Goal: Find contact information

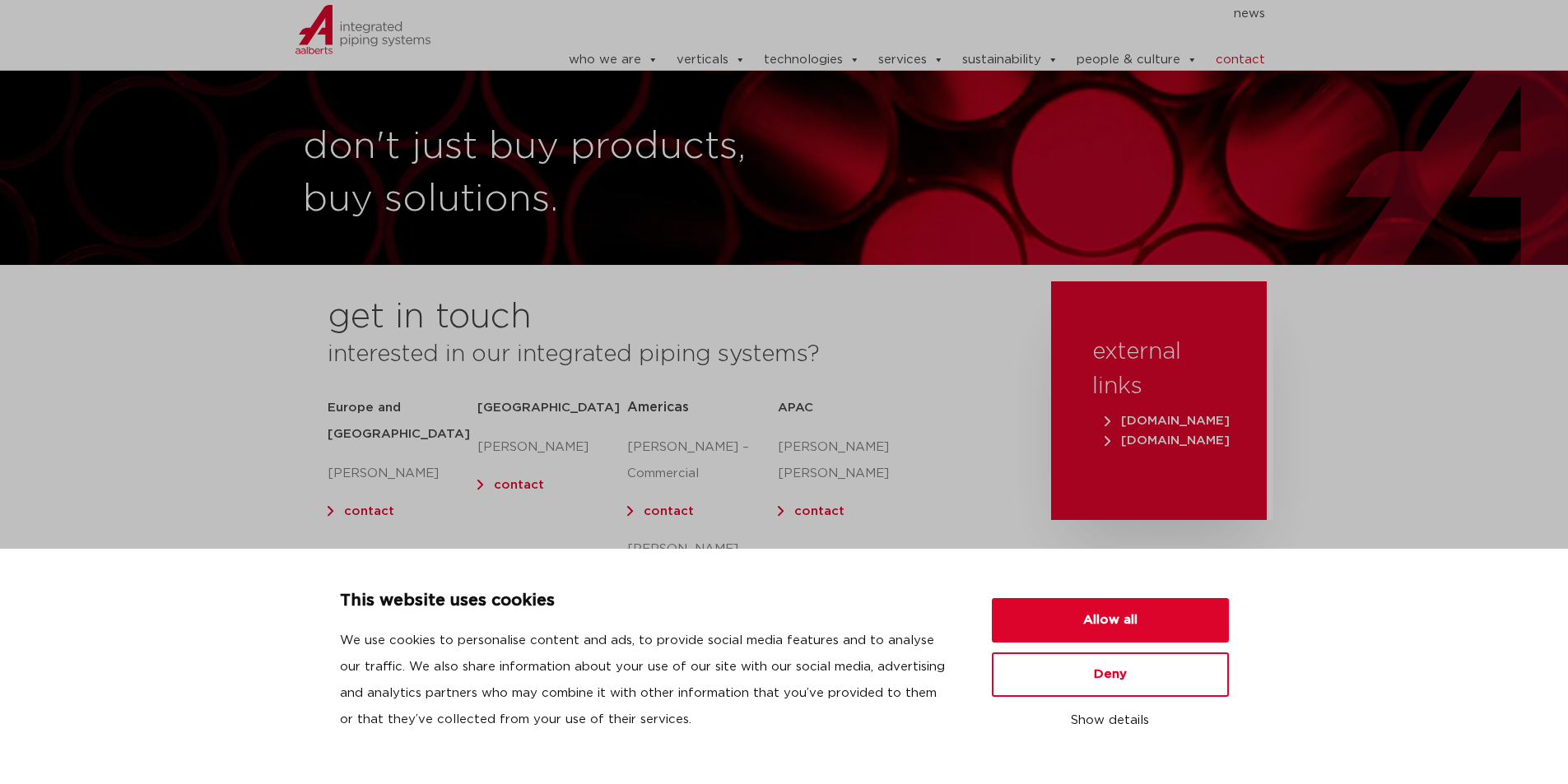
scroll to position [82, 0]
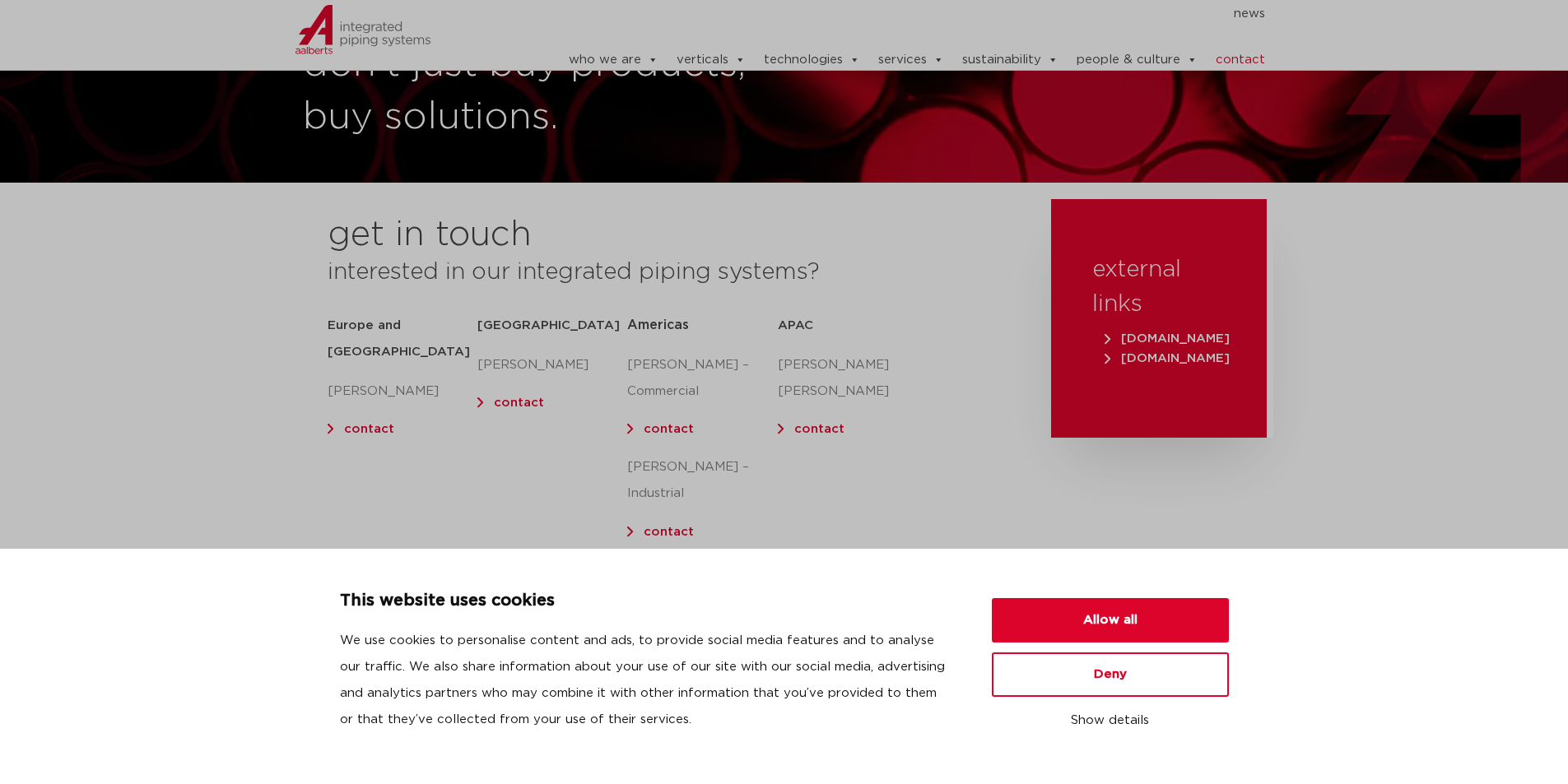
click at [658, 525] on link "contact" at bounding box center [668, 531] width 50 height 12
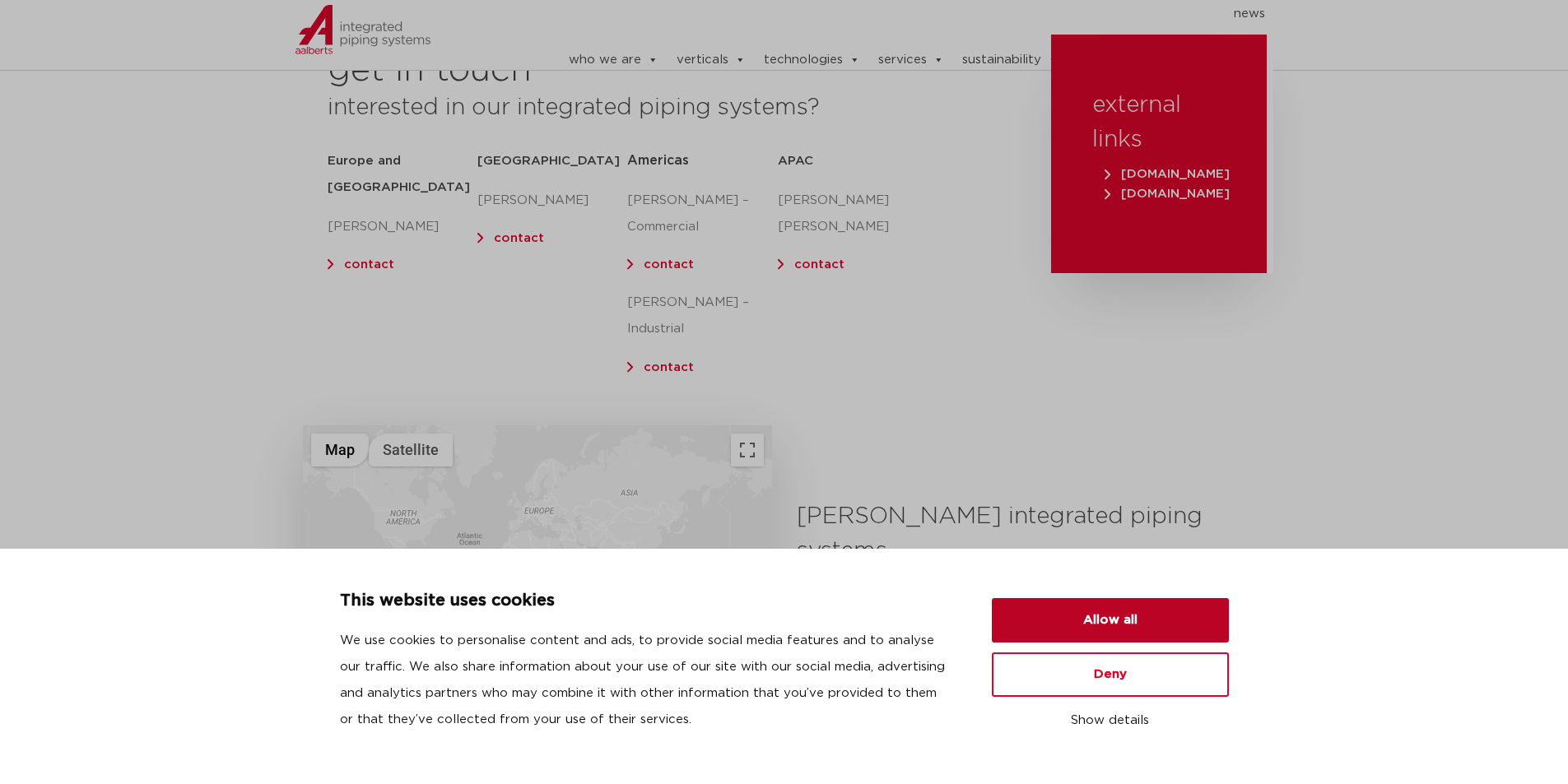
click at [1066, 613] on button "Allow all" at bounding box center [1110, 620] width 237 height 44
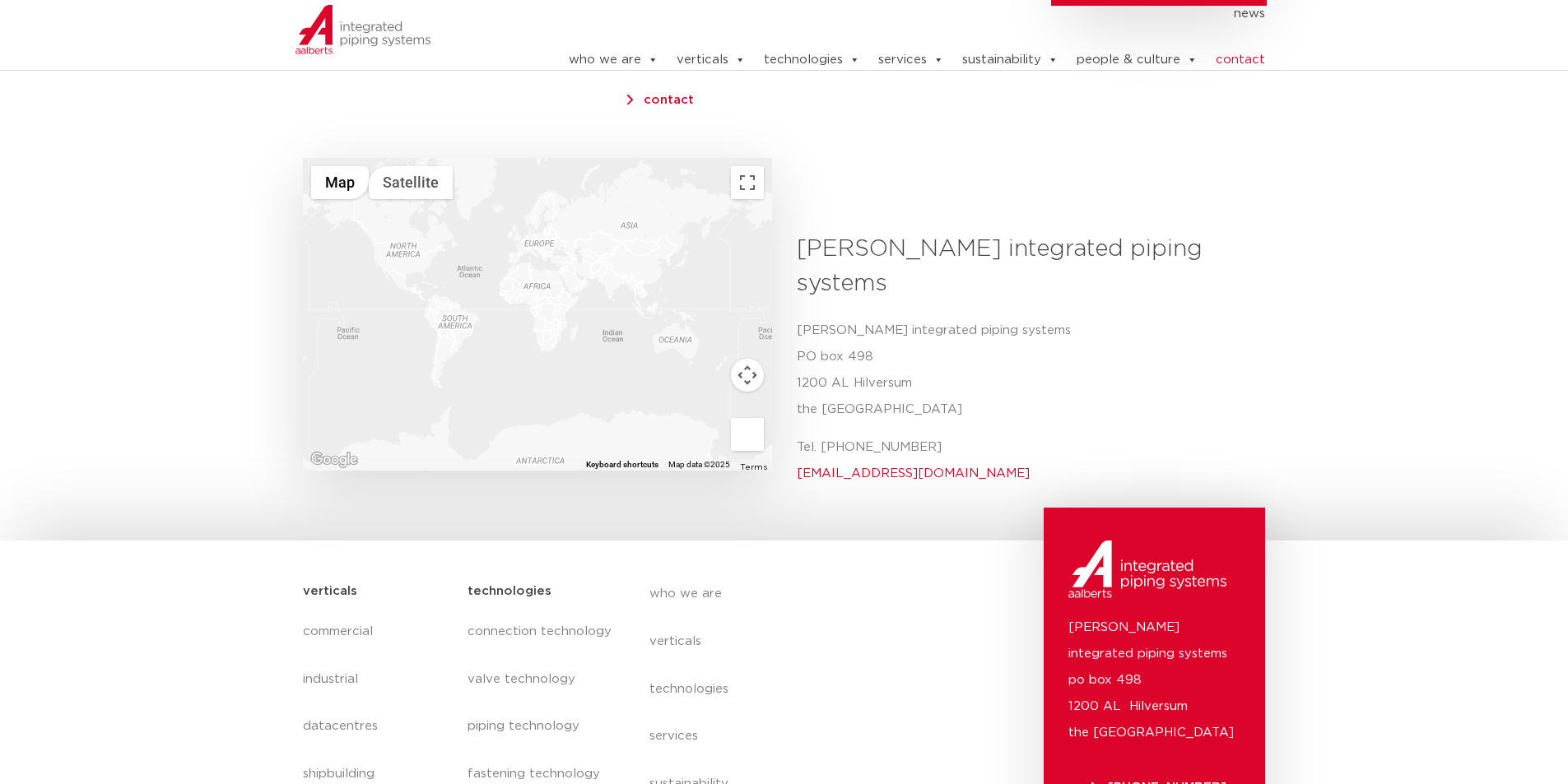
scroll to position [185, 0]
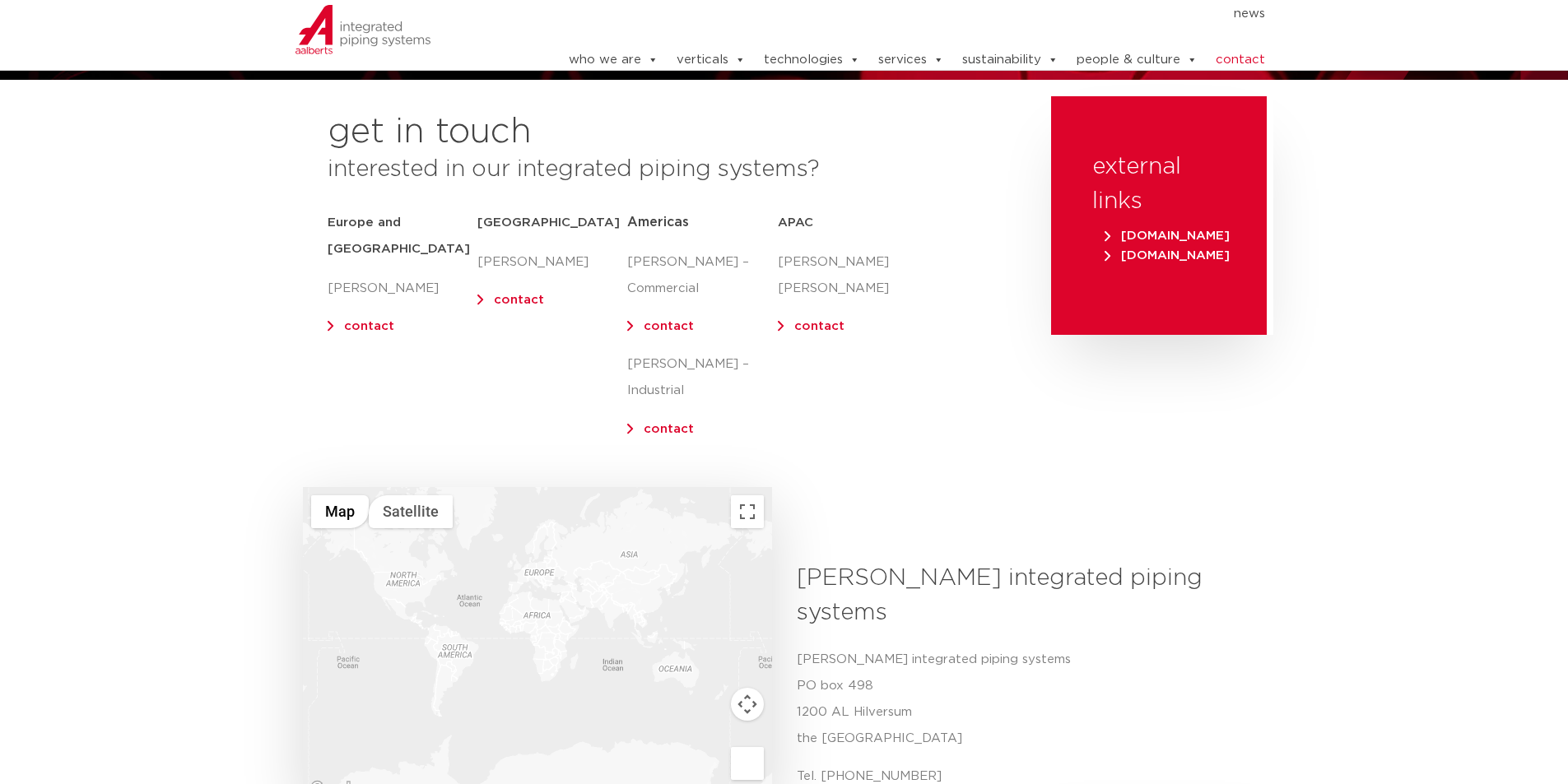
click at [666, 423] on link "contact" at bounding box center [668, 428] width 50 height 12
click at [660, 327] on link "contact" at bounding box center [668, 325] width 50 height 12
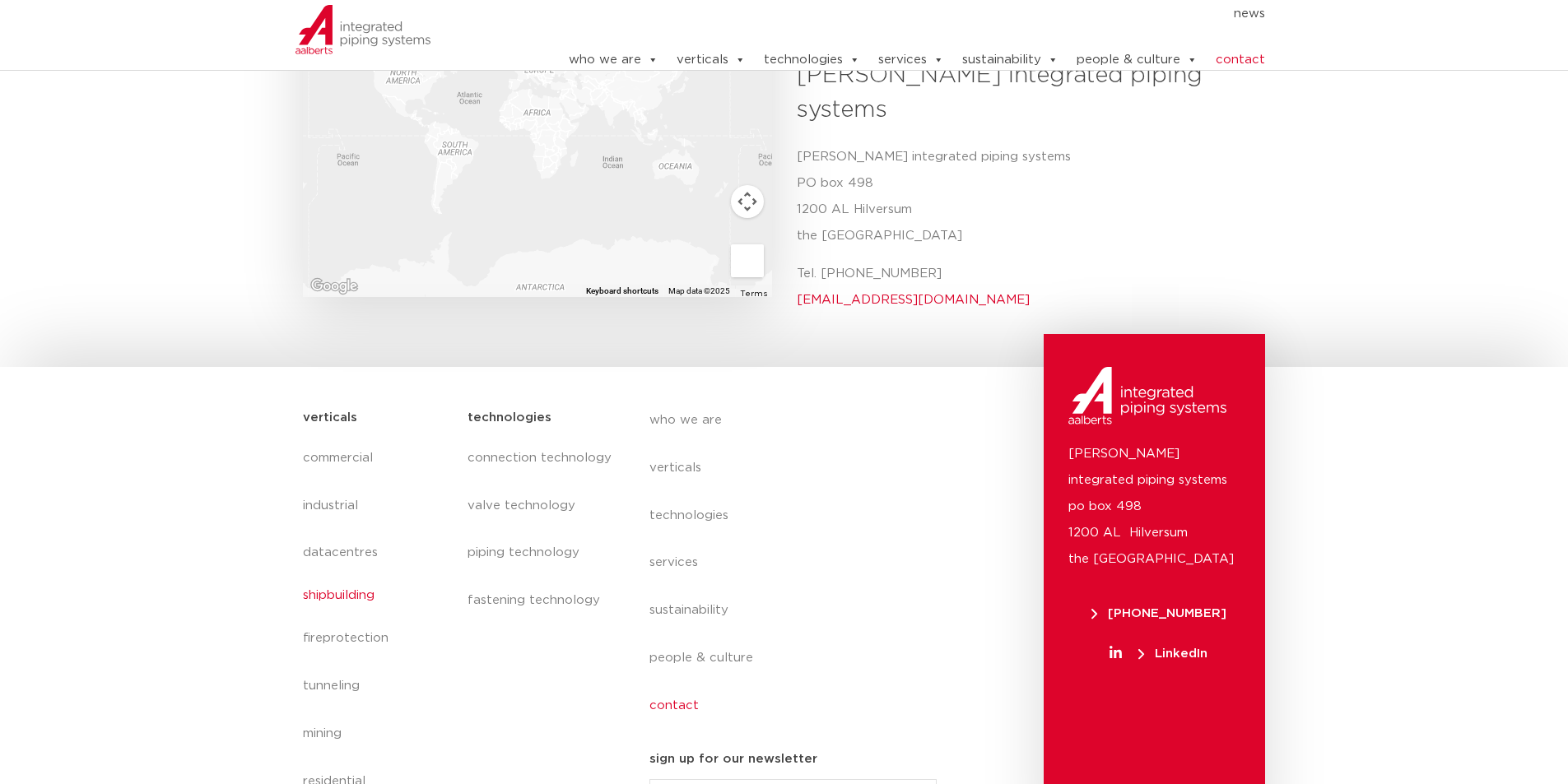
scroll to position [689, 0]
click at [337, 481] on link "industrial" at bounding box center [378, 500] width 149 height 38
